Goal: Navigation & Orientation: Find specific page/section

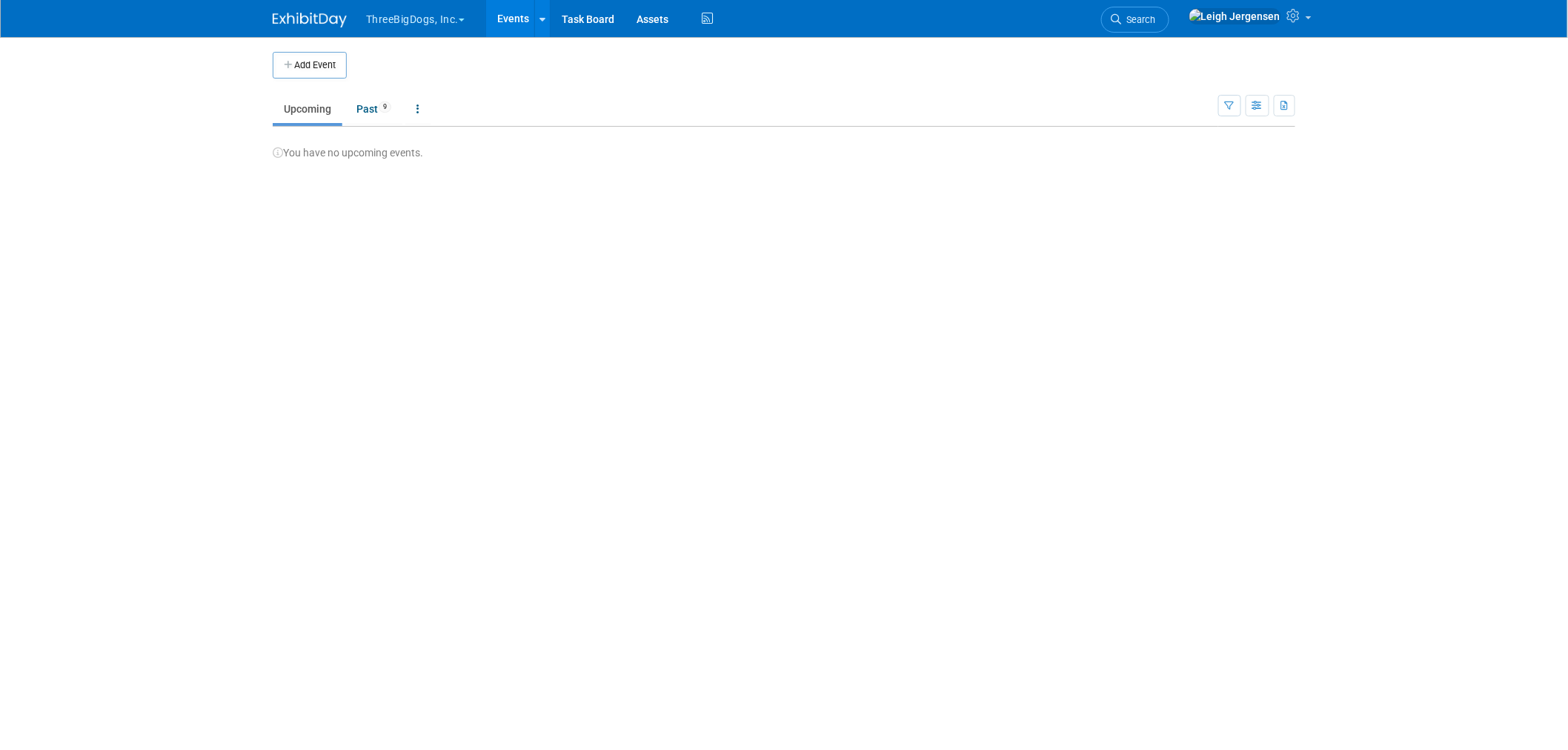
click at [405, 17] on button "ThreeBigDogs, Inc." at bounding box center [424, 16] width 119 height 32
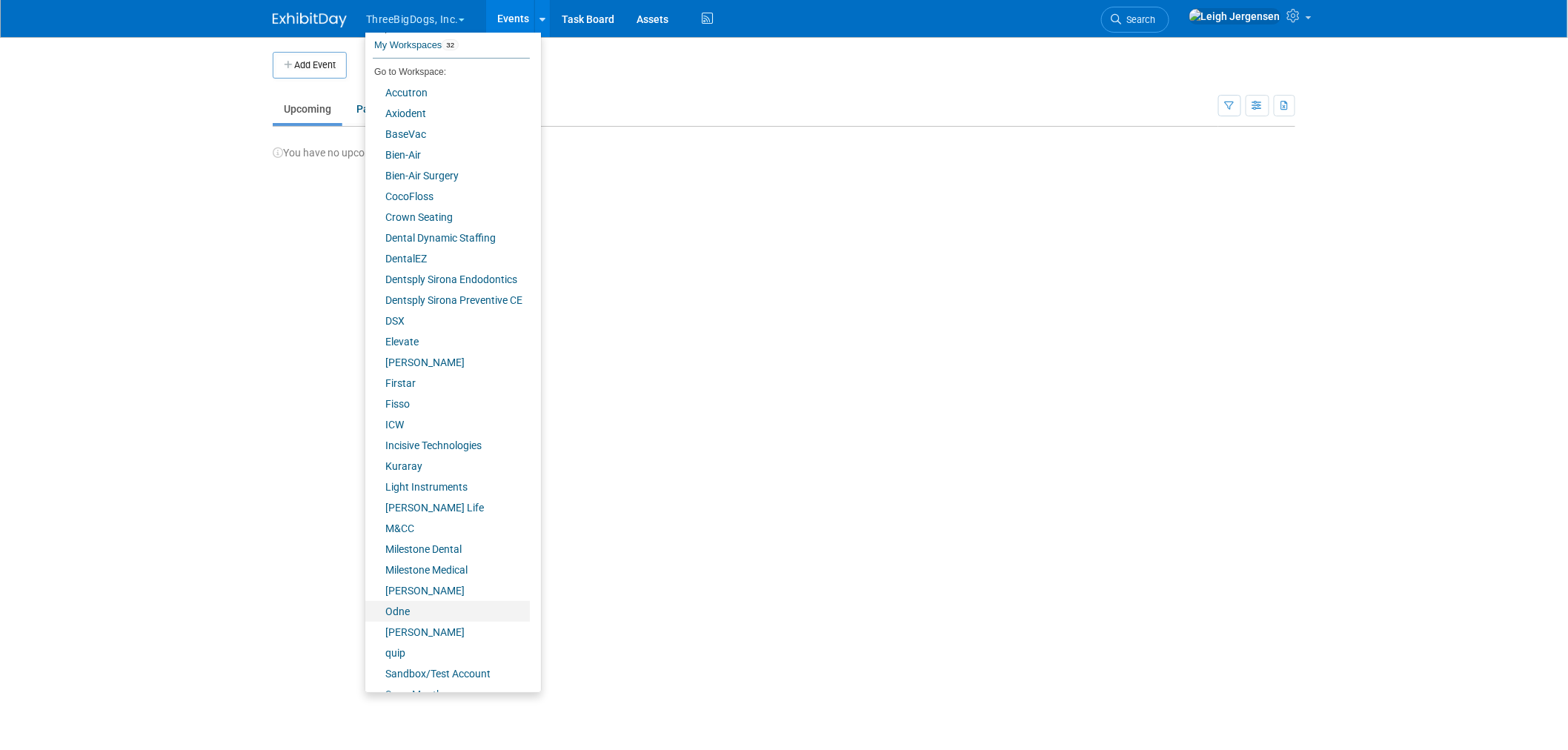
scroll to position [77, 0]
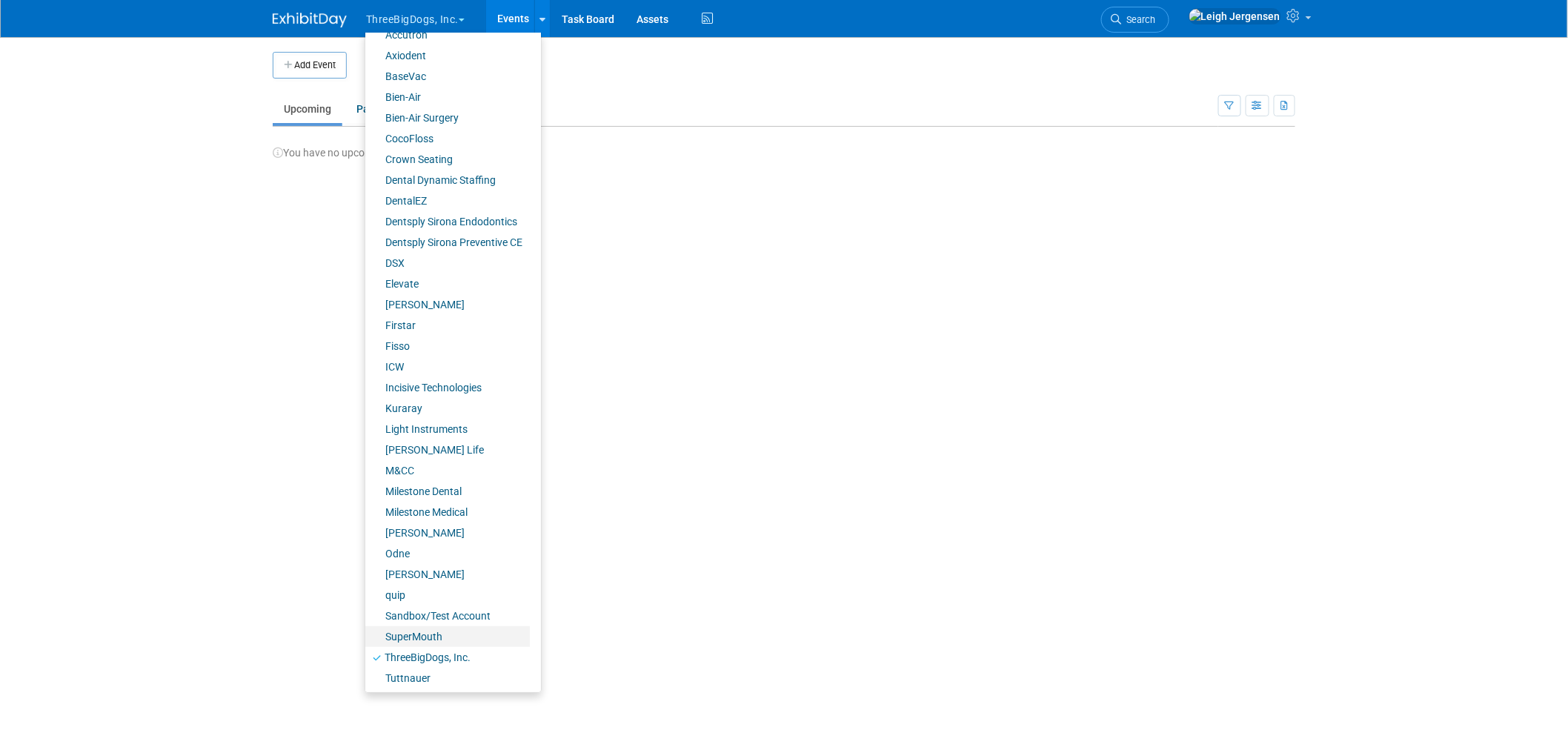
click at [435, 634] on link "SuperMouth" at bounding box center [448, 636] width 165 height 20
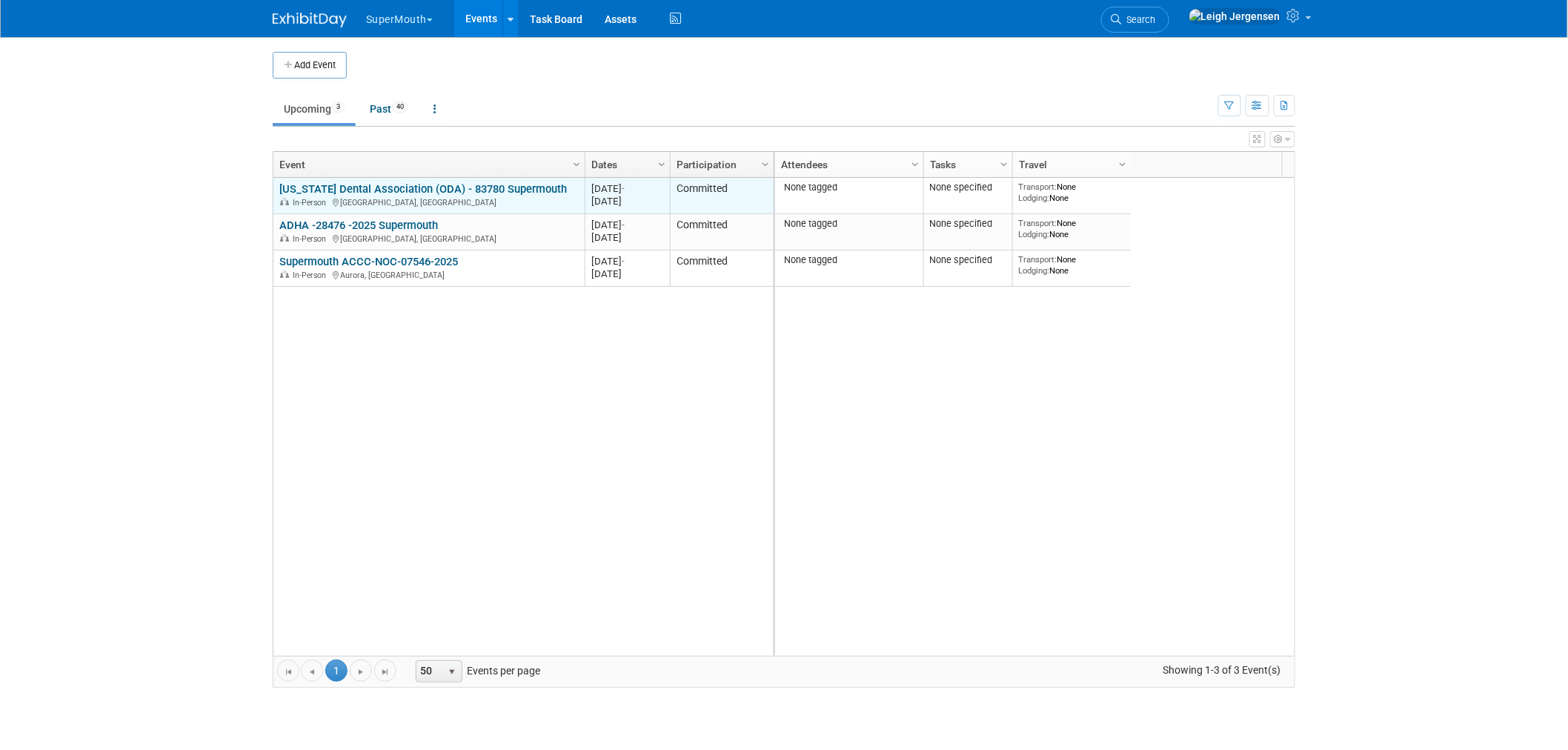
click at [383, 188] on link "[US_STATE] Dental Association (ODA) - 83780 Supermouth" at bounding box center [423, 189] width 288 height 14
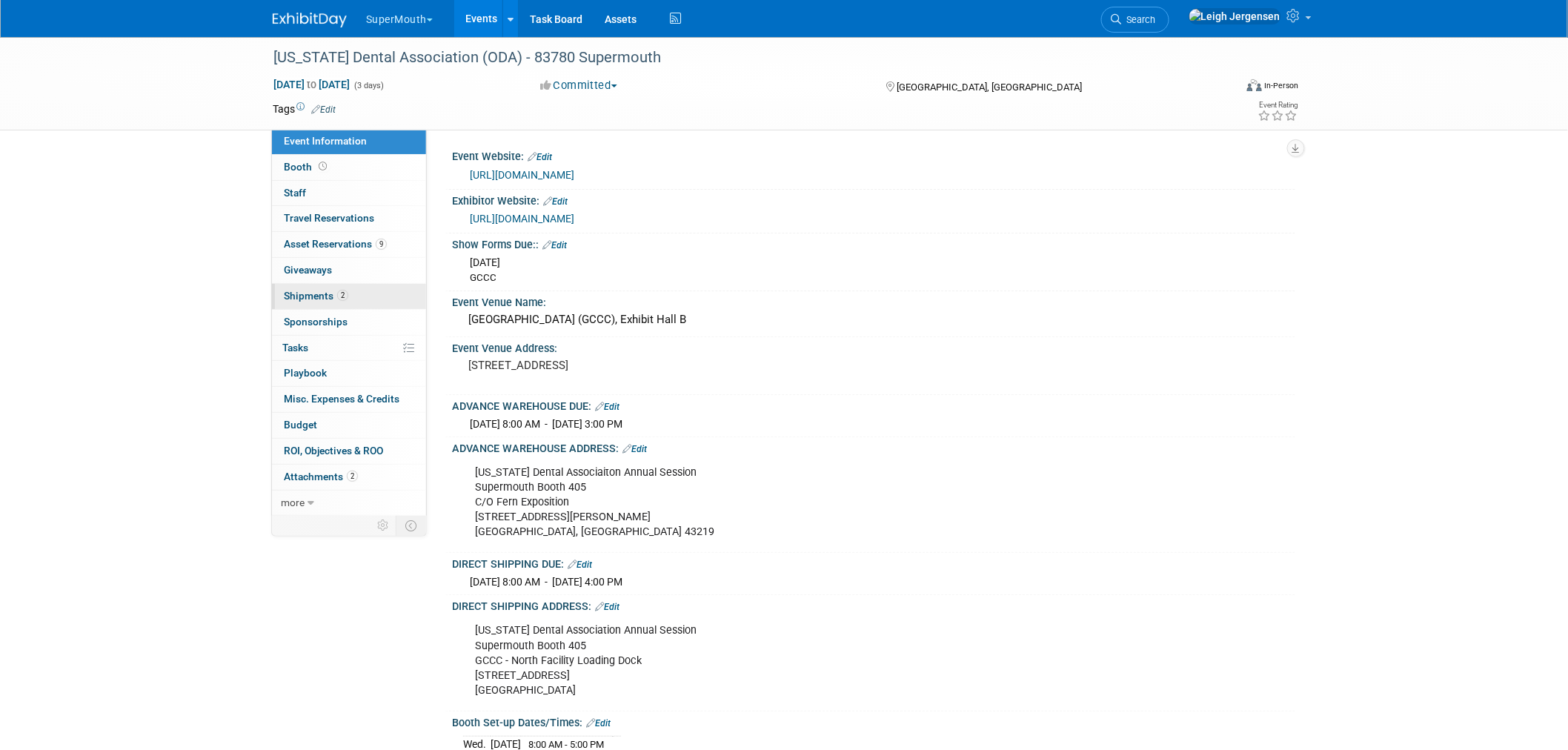
click at [306, 292] on span "Shipments 2" at bounding box center [316, 296] width 64 height 12
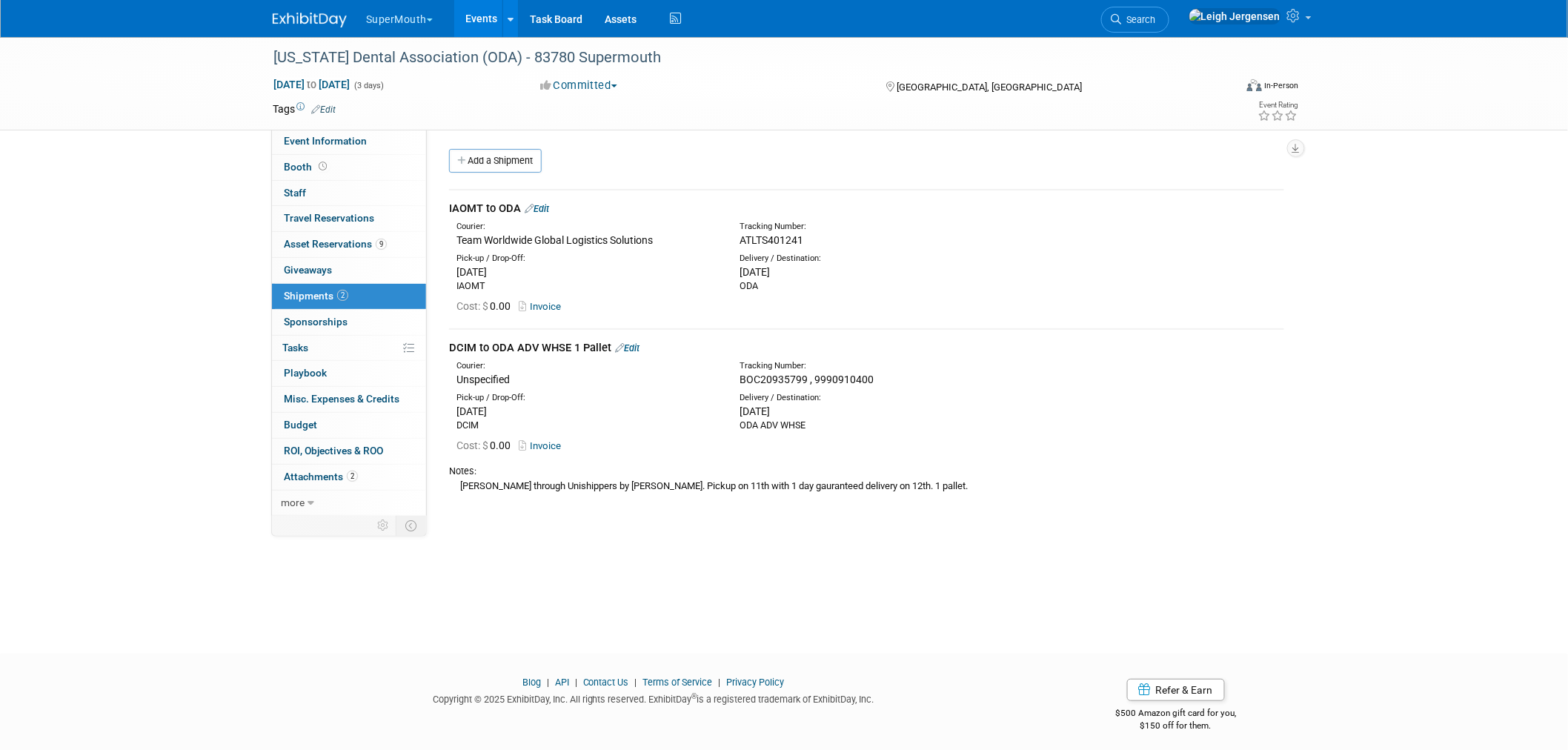
click at [381, 17] on button "SuperMouth" at bounding box center [408, 16] width 87 height 32
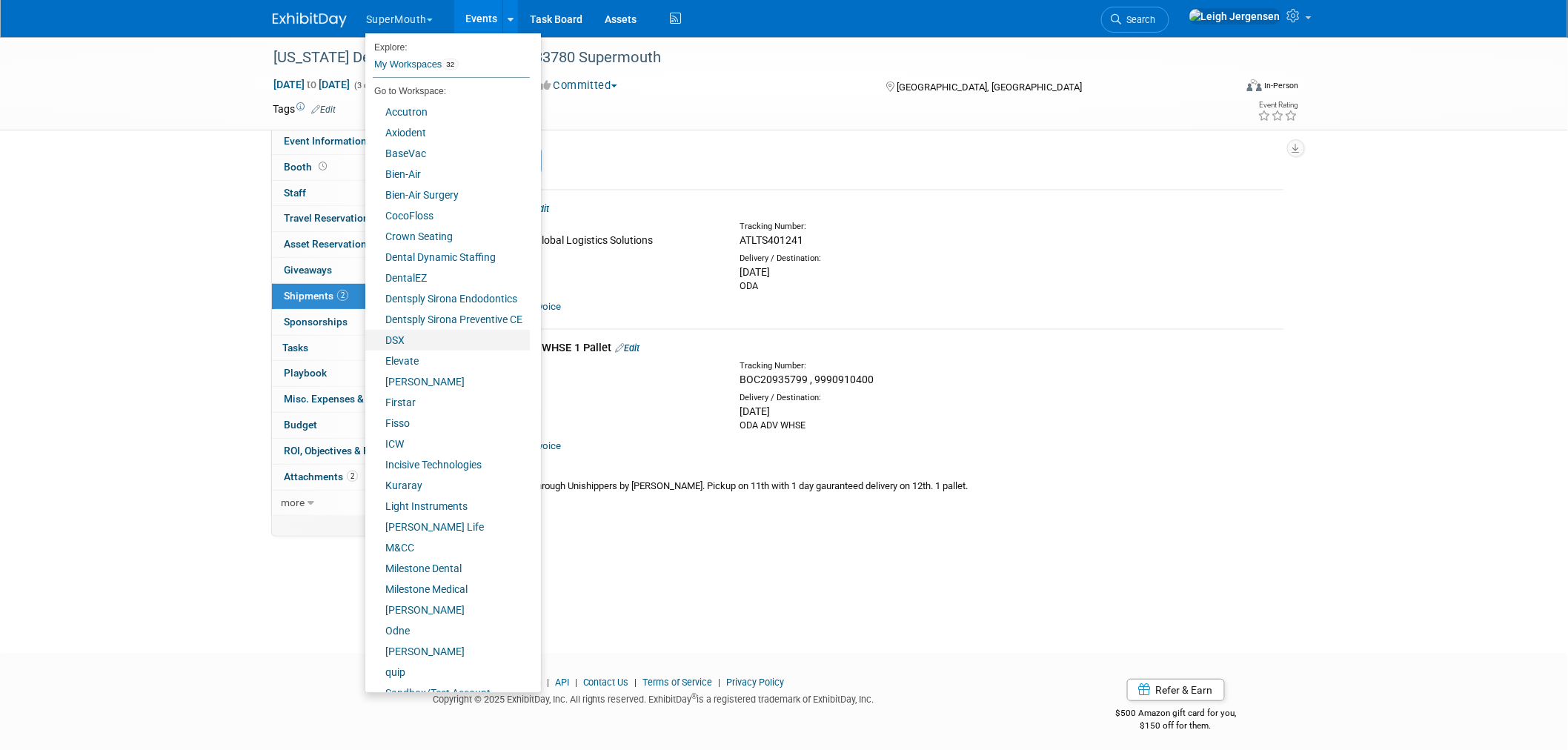
click at [400, 342] on link "DSX" at bounding box center [448, 340] width 165 height 20
